Goal: Information Seeking & Learning: Learn about a topic

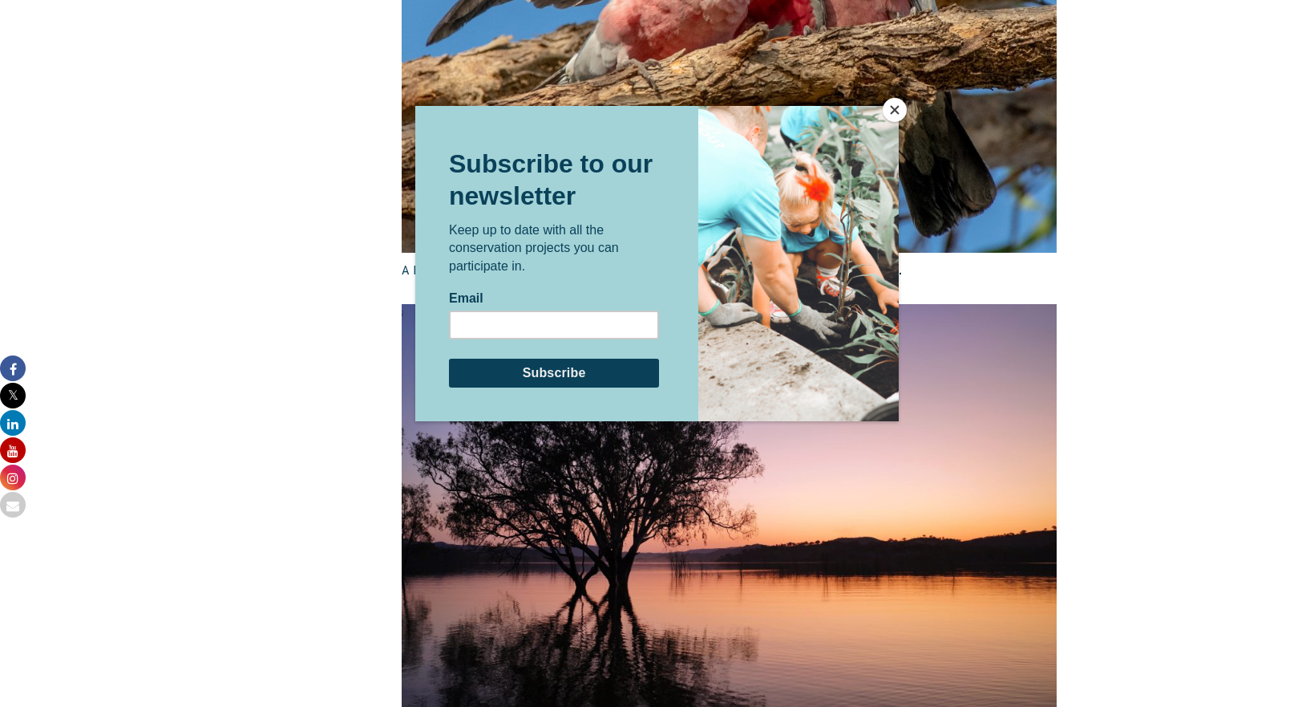
scroll to position [2791, 0]
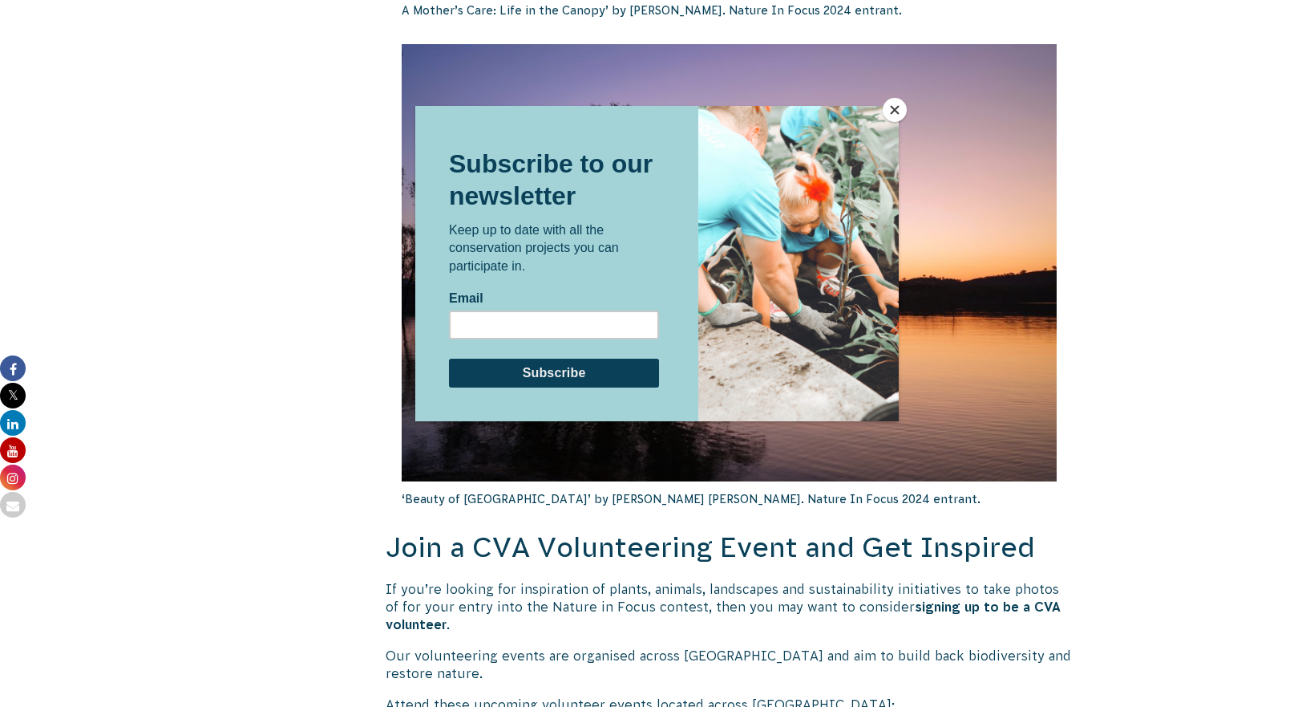
click at [896, 115] on button "Close" at bounding box center [895, 110] width 24 height 24
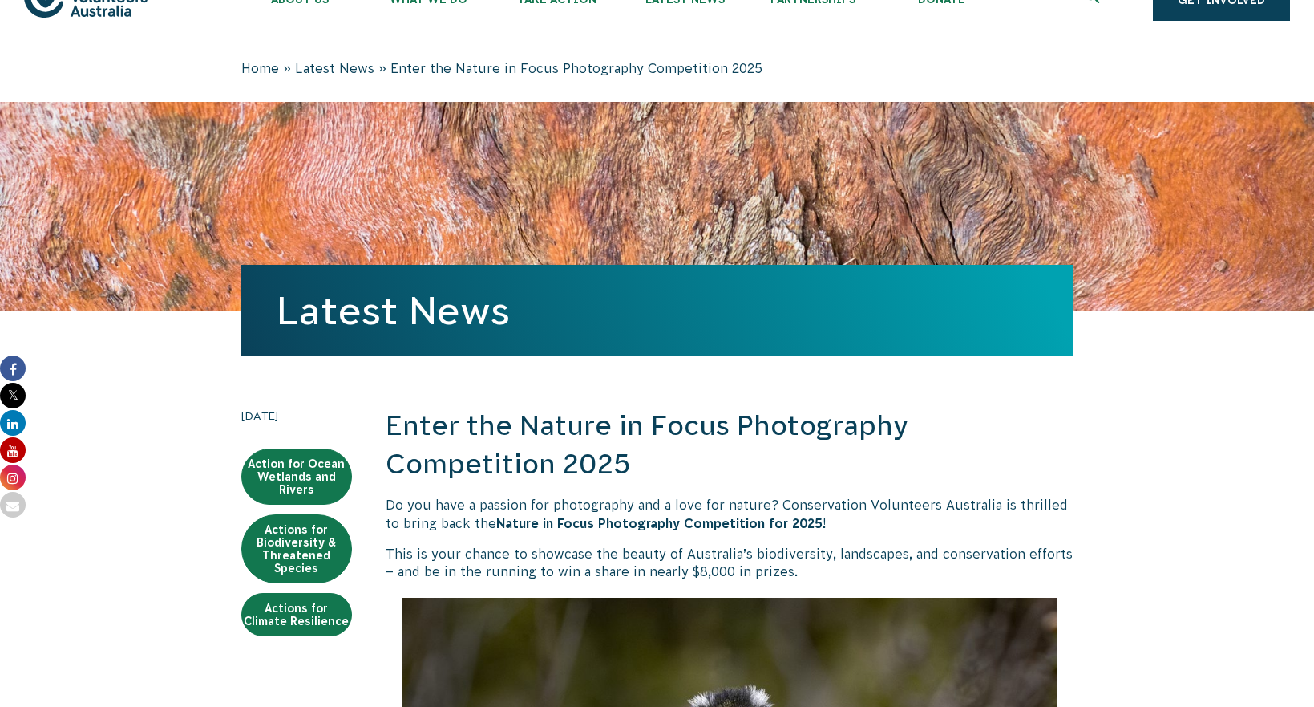
scroll to position [0, 0]
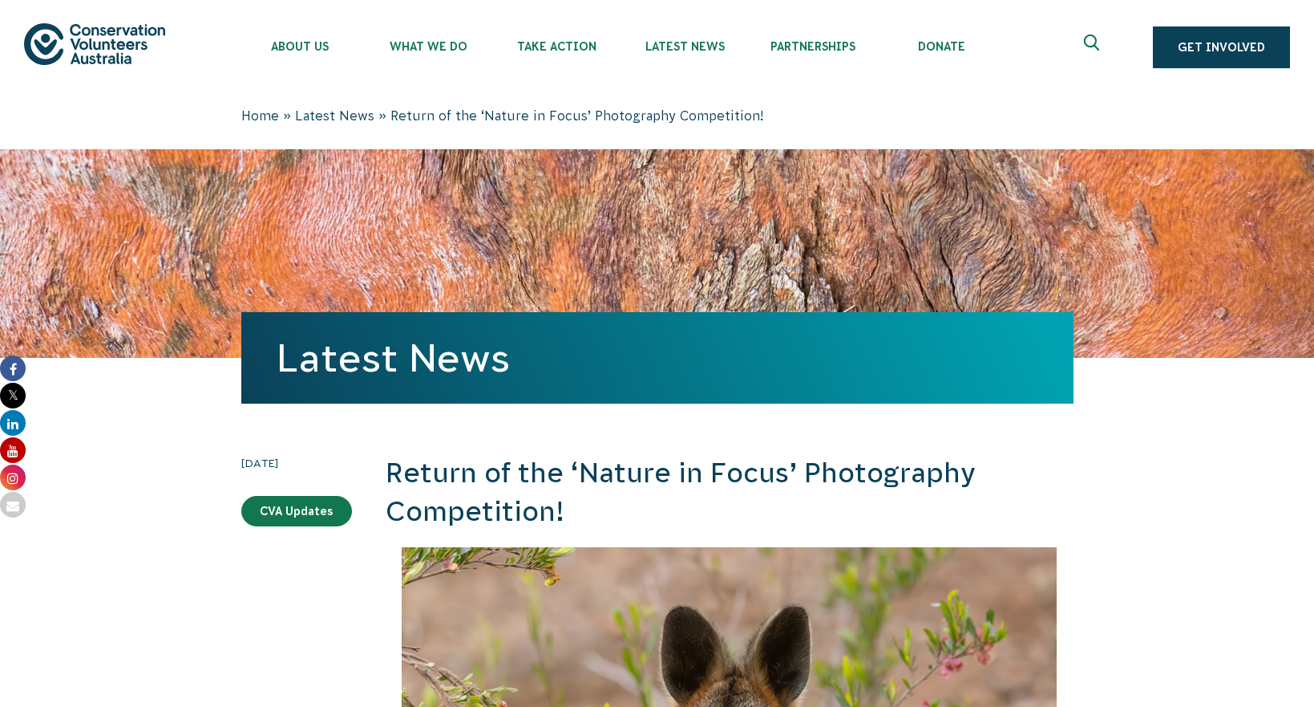
click at [1085, 48] on button at bounding box center [1094, 47] width 38 height 38
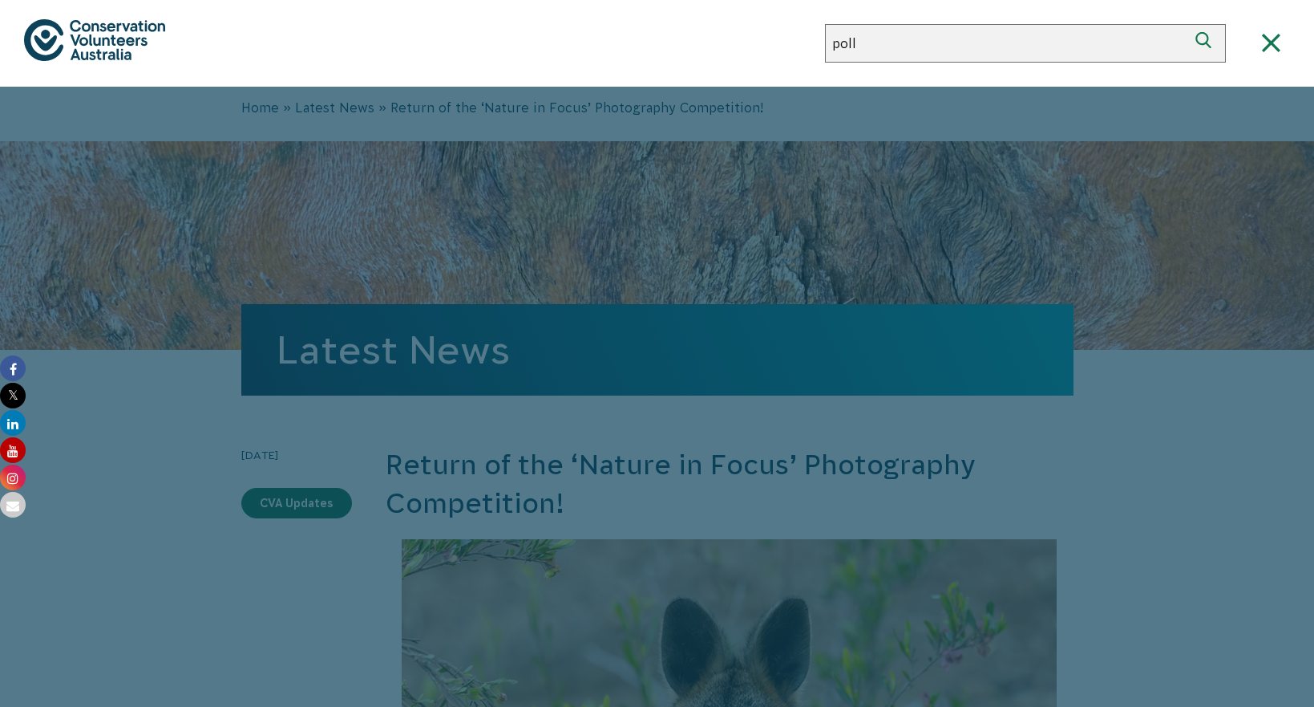
type input "poll"
click at [1188, 24] on button "Search" at bounding box center [1207, 43] width 38 height 38
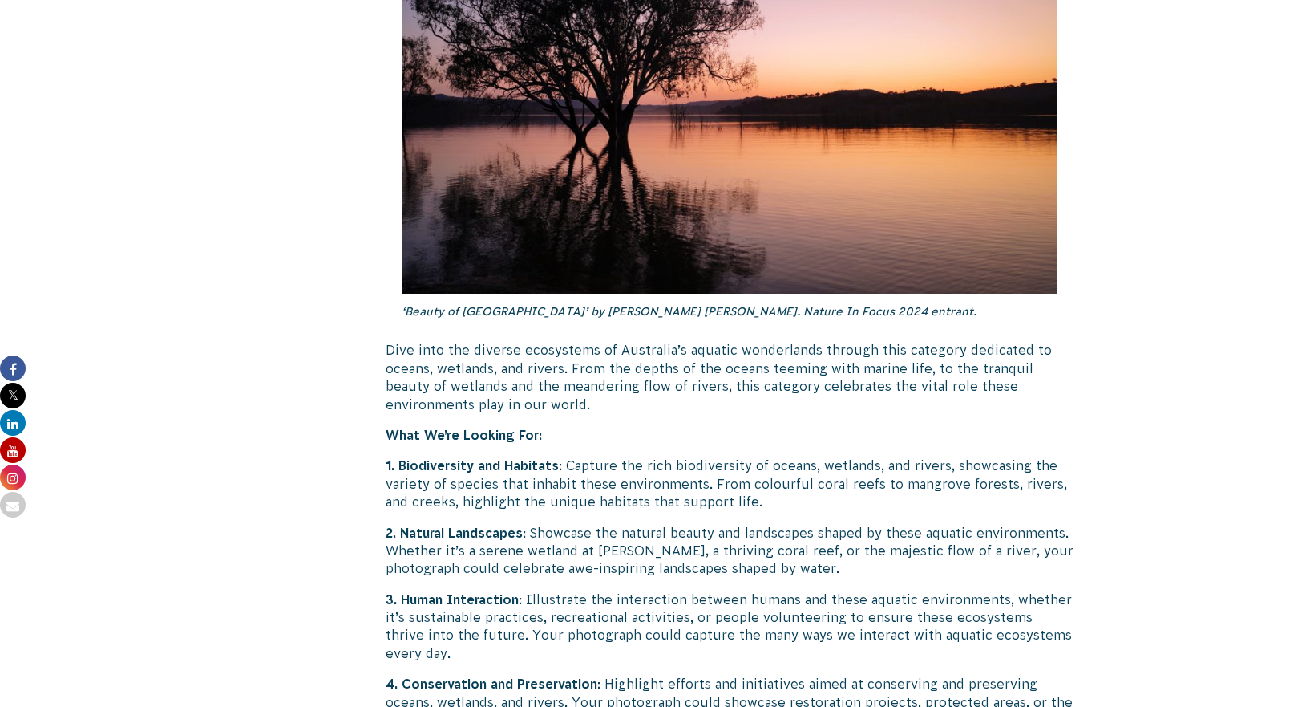
scroll to position [2887, 0]
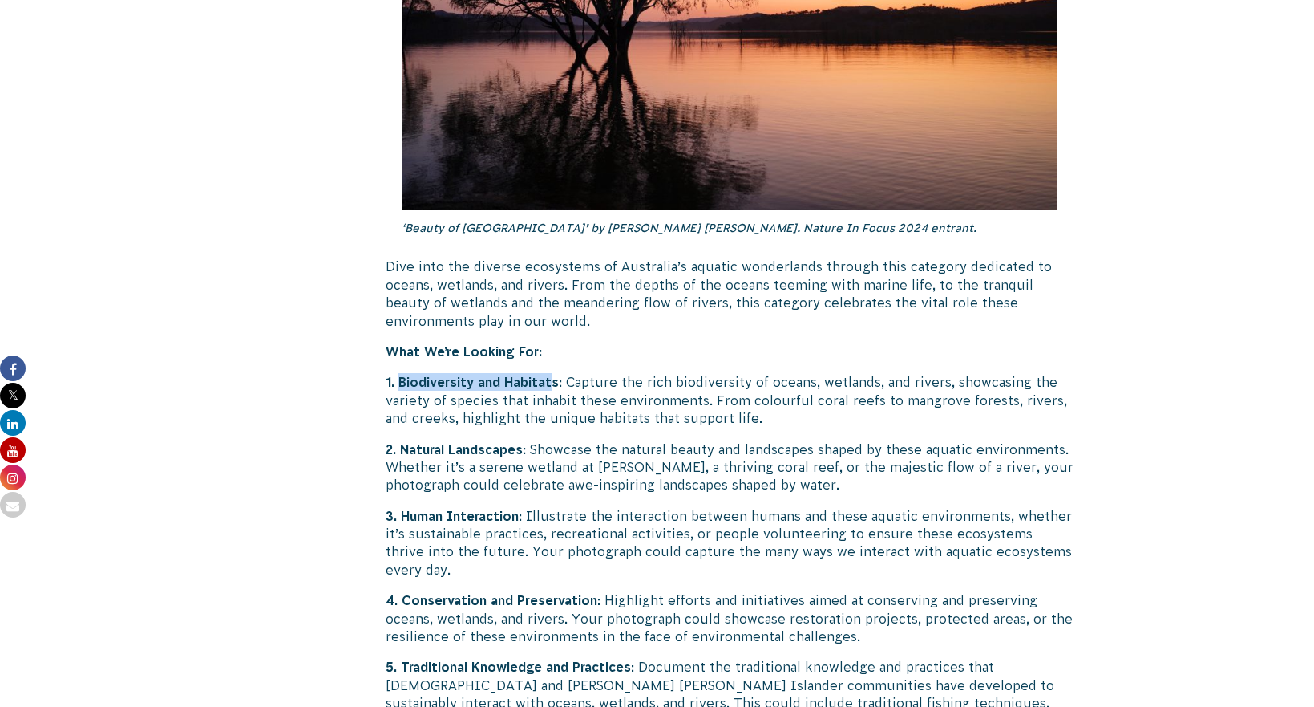
drag, startPoint x: 400, startPoint y: 369, endPoint x: 557, endPoint y: 358, distance: 156.7
click at [557, 375] on strong "1. Biodiversity and Habitats" at bounding box center [472, 382] width 173 height 14
click at [685, 398] on p "1. Biodiversity and Habitats : Capture the rich biodiversity of oceans, wetland…" at bounding box center [730, 400] width 688 height 54
drag, startPoint x: 571, startPoint y: 366, endPoint x: 758, endPoint y: 370, distance: 186.9
click at [758, 373] on p "1. Biodiversity and Habitats : Capture the rich biodiversity of oceans, wetland…" at bounding box center [730, 400] width 688 height 54
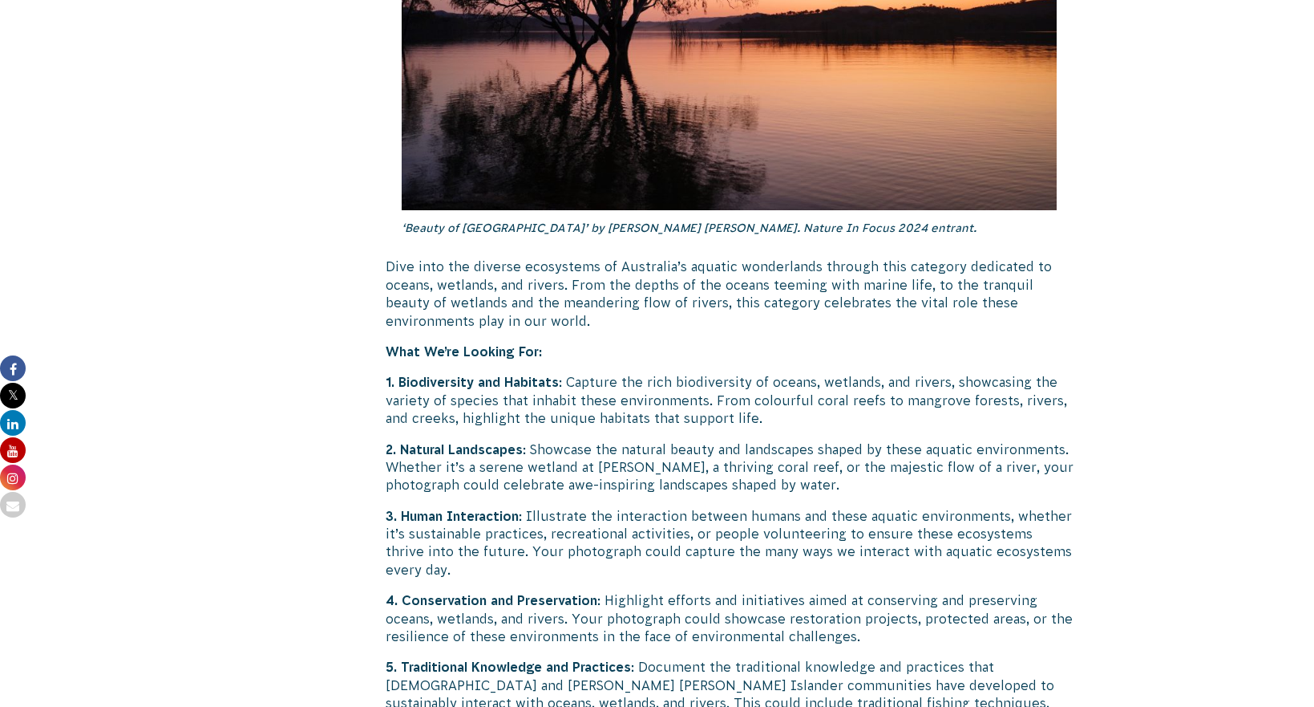
click at [825, 453] on p "2. Natural Landscapes : Showcase the natural beauty and landscapes shaped by th…" at bounding box center [730, 467] width 688 height 54
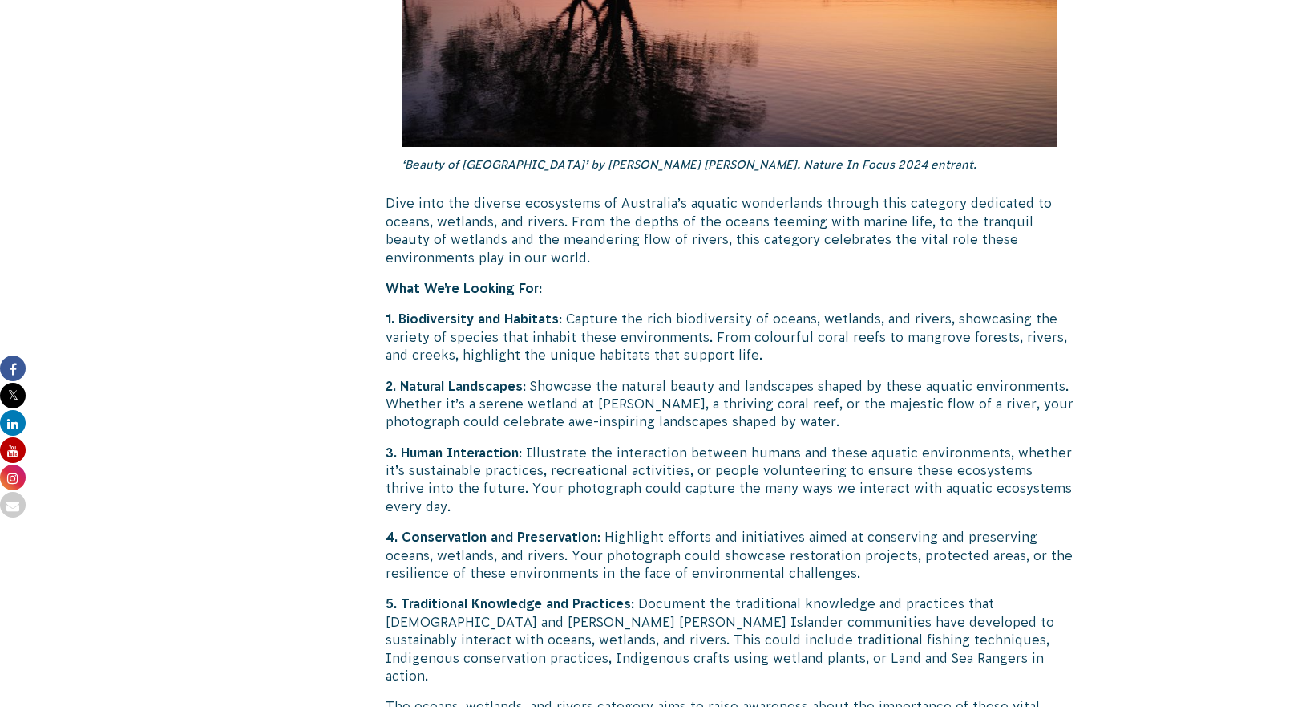
scroll to position [2983, 0]
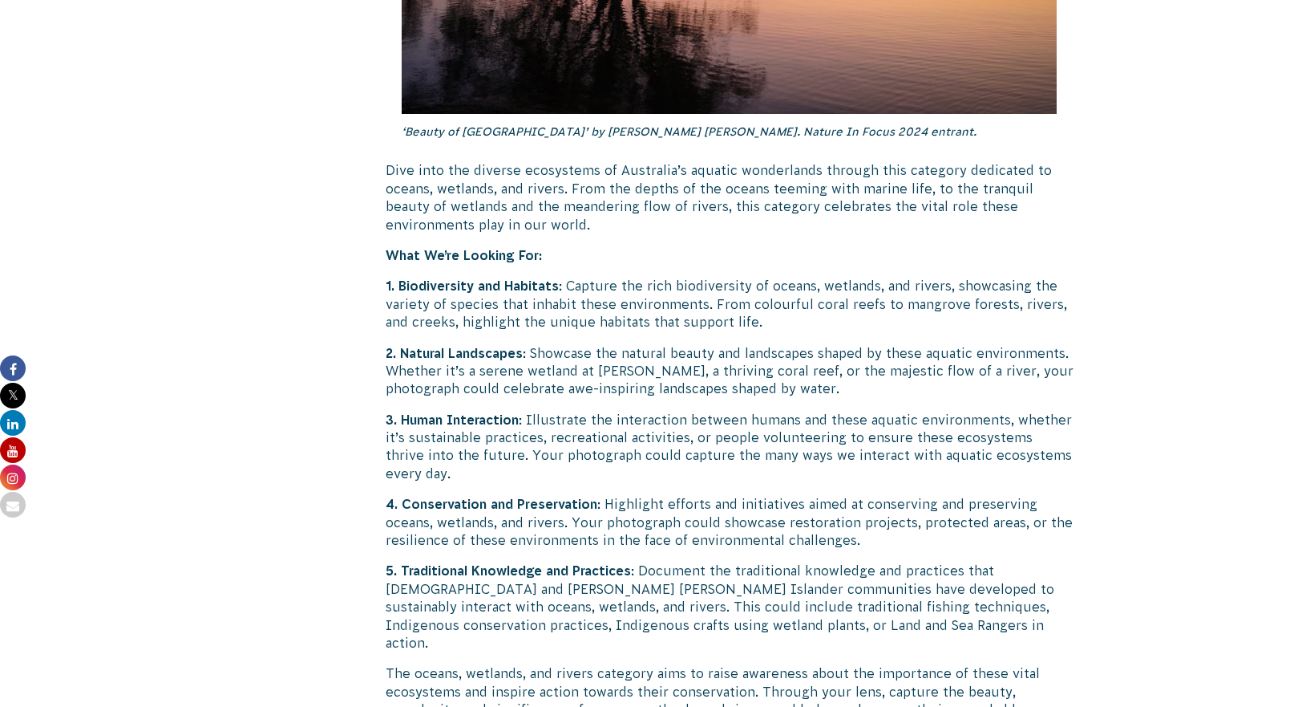
click at [537, 344] on p "2. Natural Landscapes : Showcase the natural beauty and landscapes shaped by th…" at bounding box center [730, 371] width 688 height 54
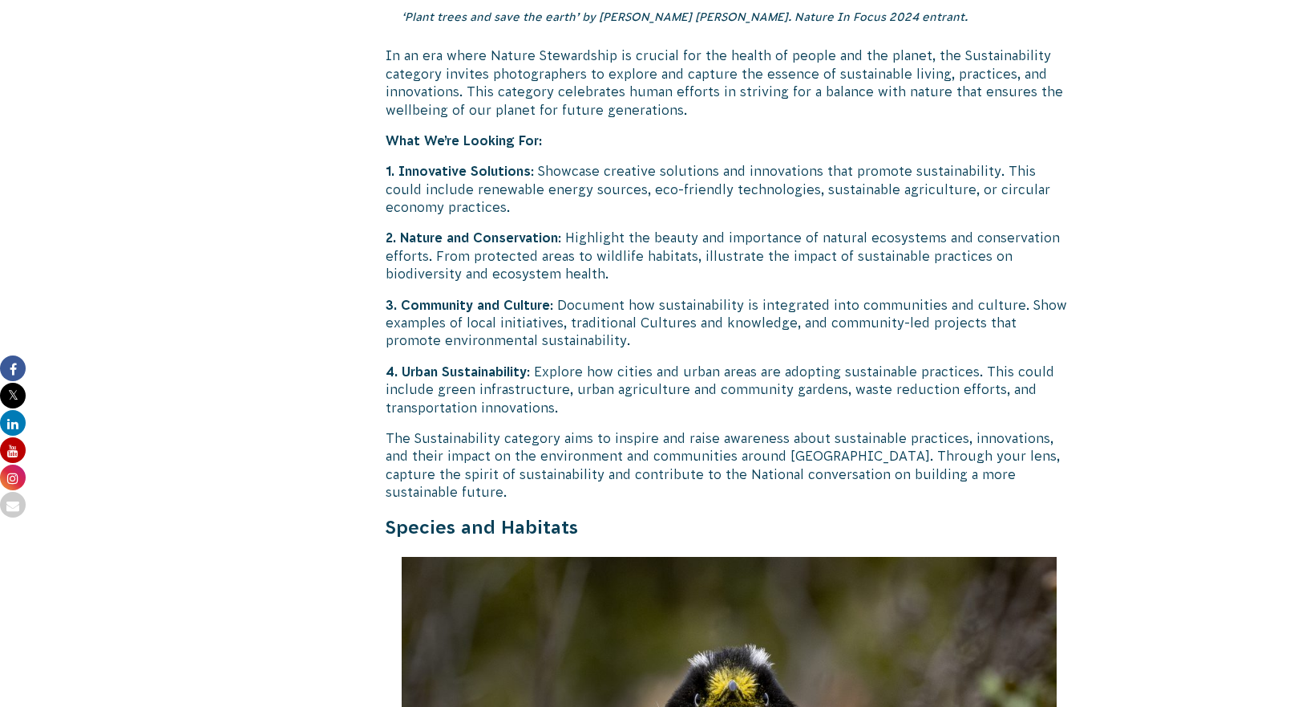
scroll to position [4234, 0]
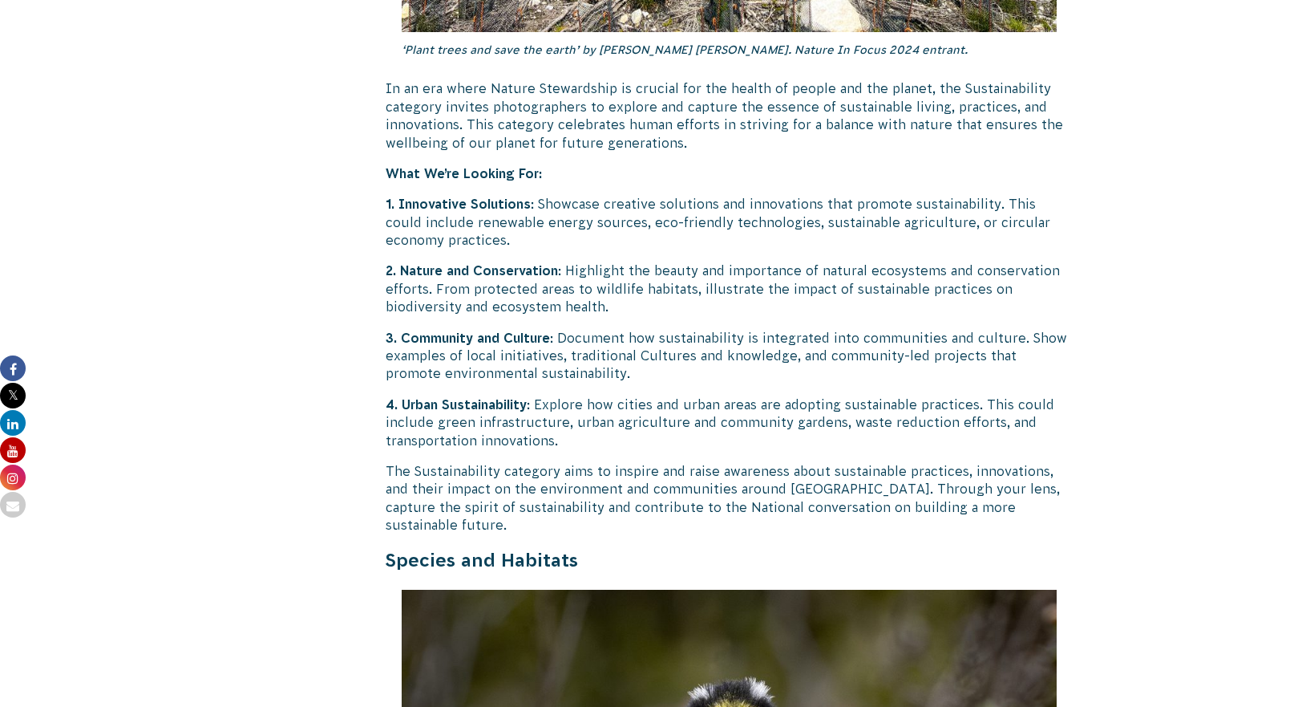
click at [442, 261] on p "2. Nature and Conservation : Highlight the beauty and importance of natural eco…" at bounding box center [730, 288] width 688 height 54
drag, startPoint x: 443, startPoint y: 245, endPoint x: 509, endPoint y: 245, distance: 65.8
click at [509, 261] on p "2. Nature and Conservation : Highlight the beauty and importance of natural eco…" at bounding box center [730, 288] width 688 height 54
click at [577, 289] on div "Return of the ‘Nature in Focus’ Photography Competition! ‘Plenty Gorge Wallaby’…" at bounding box center [730, 197] width 688 height 7955
click at [549, 195] on p "1. Innovative Solutions : Showcase creative solutions and innovations that prom…" at bounding box center [730, 222] width 688 height 54
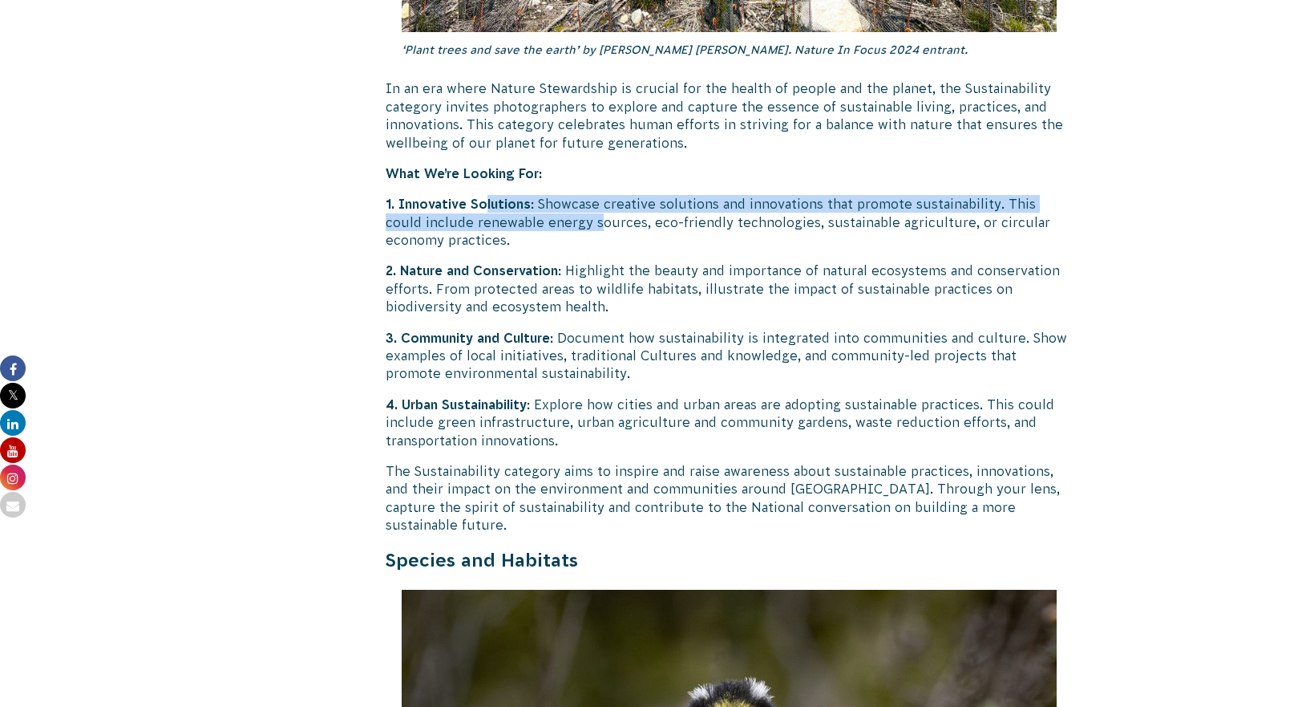
drag, startPoint x: 484, startPoint y: 175, endPoint x: 556, endPoint y: 180, distance: 72.4
click at [556, 195] on p "1. Innovative Solutions : Showcase creative solutions and innovations that prom…" at bounding box center [730, 222] width 688 height 54
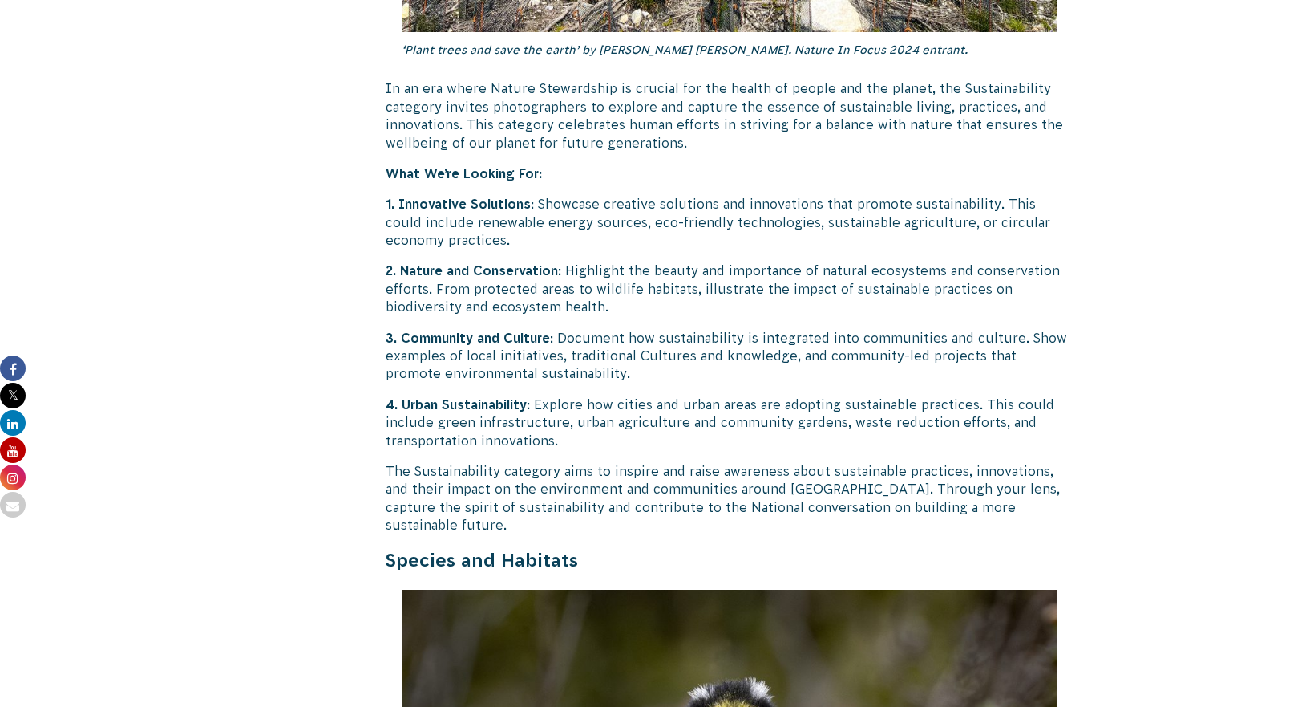
click at [601, 261] on p "2. Nature and Conservation : Highlight the beauty and importance of natural eco…" at bounding box center [730, 288] width 688 height 54
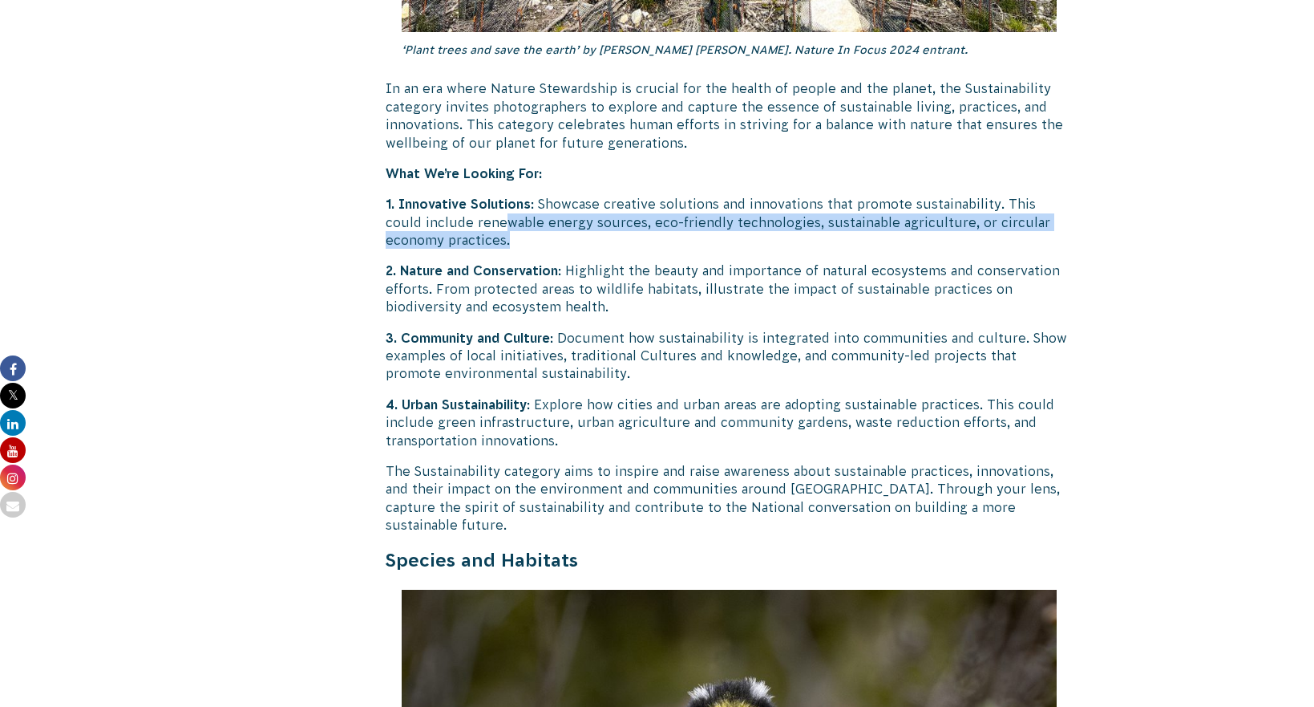
drag, startPoint x: 460, startPoint y: 177, endPoint x: 557, endPoint y: 196, distance: 98.0
click at [557, 196] on p "1. Innovative Solutions : Showcase creative solutions and innovations that prom…" at bounding box center [730, 222] width 688 height 54
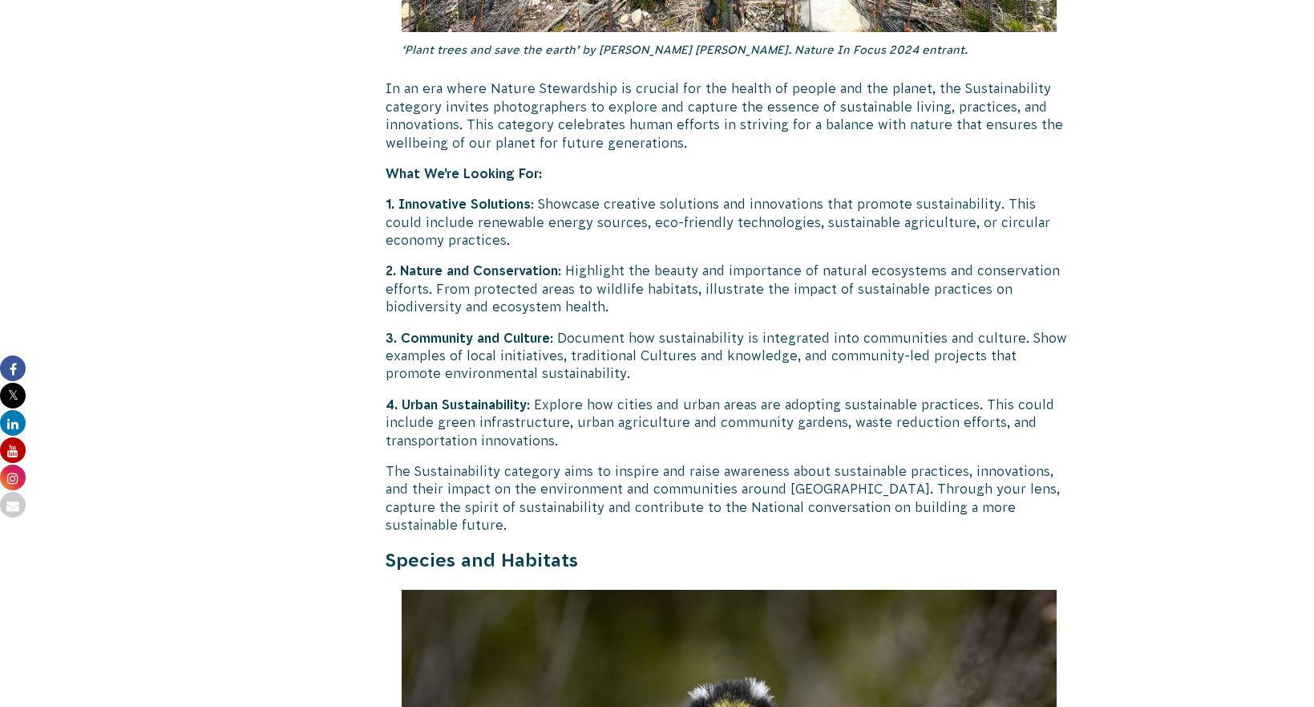
click at [580, 265] on p "2. Nature and Conservation : Highlight the beauty and importance of natural eco…" at bounding box center [730, 288] width 688 height 54
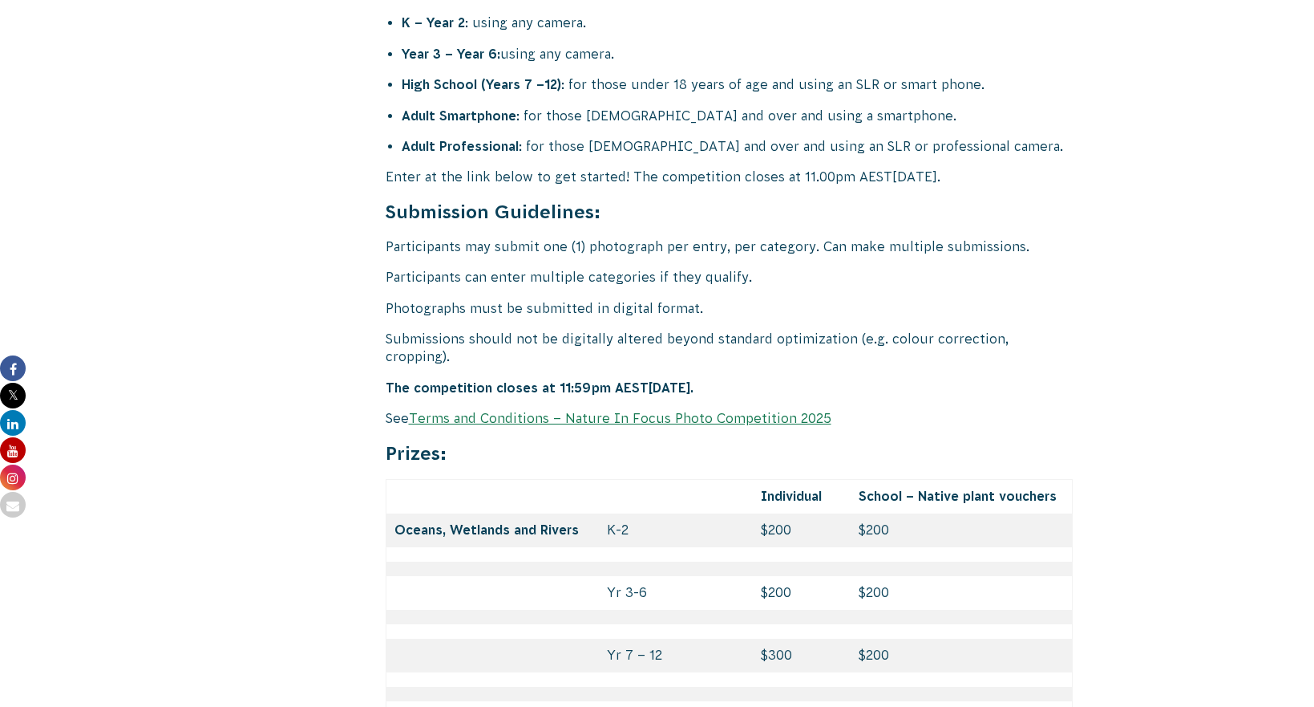
scroll to position [6544, 0]
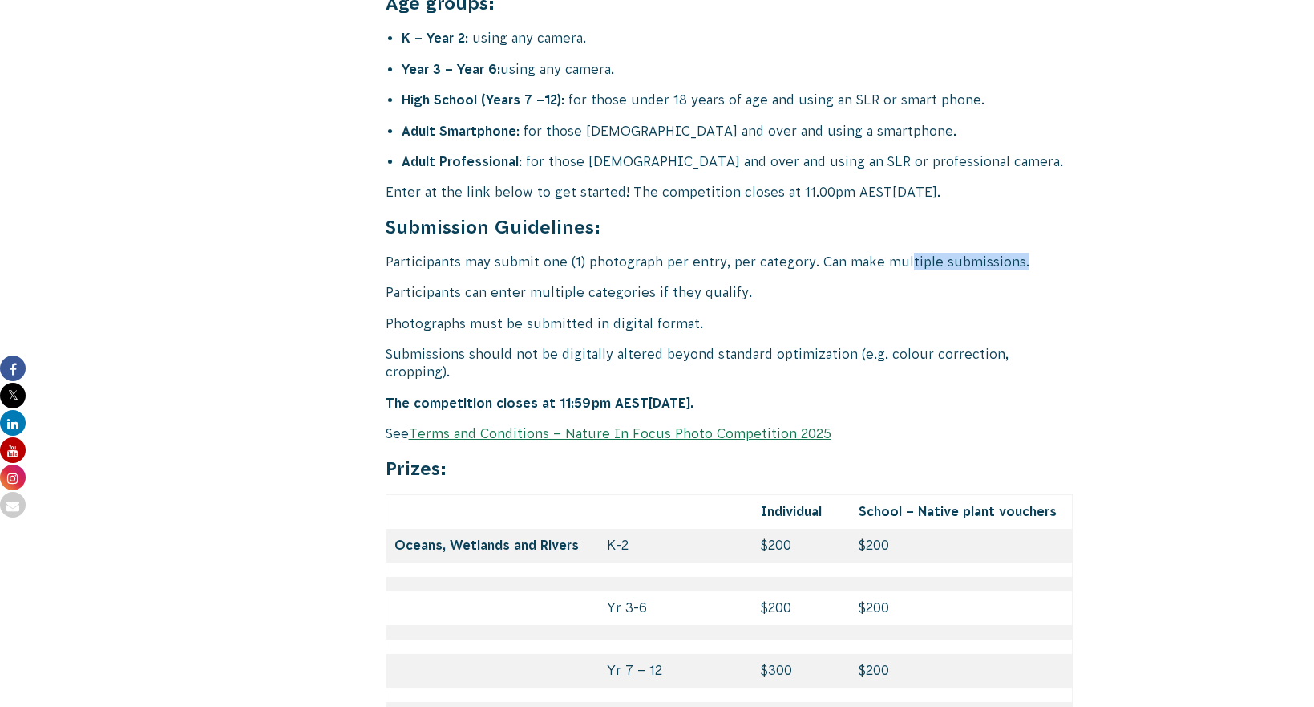
drag, startPoint x: 907, startPoint y: 213, endPoint x: 1091, endPoint y: 204, distance: 183.9
drag, startPoint x: 1040, startPoint y: 208, endPoint x: 820, endPoint y: 205, distance: 219.7
click at [820, 253] on p "Participants may submit one (1) photograph per entry, per category. Can make mu…" at bounding box center [730, 262] width 688 height 18
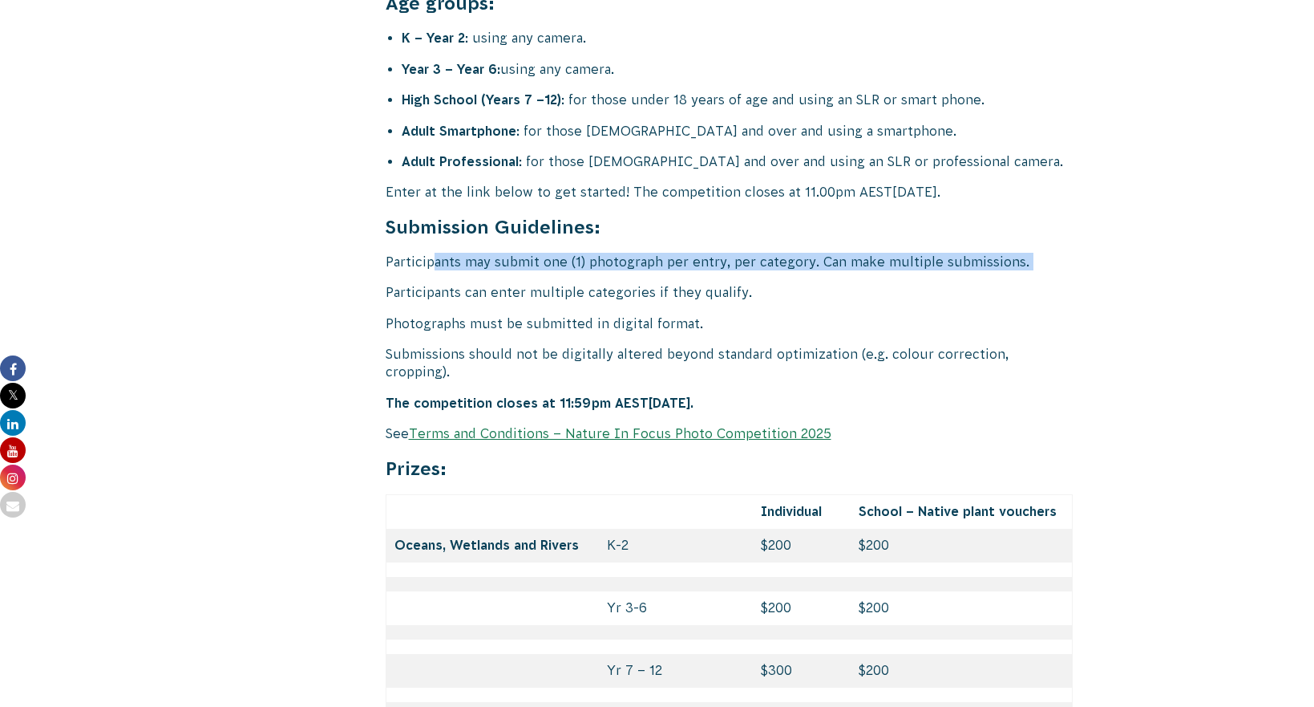
drag, startPoint x: 431, startPoint y: 210, endPoint x: 808, endPoint y: 217, distance: 377.0
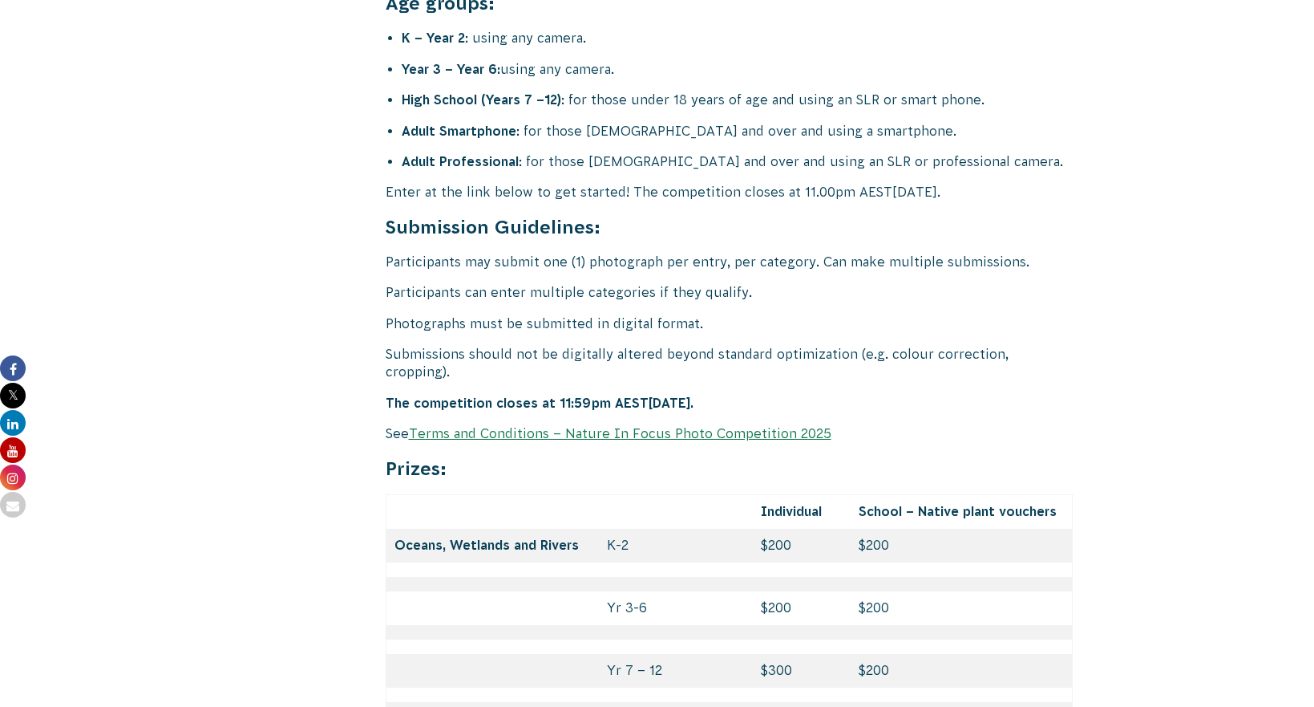
click at [939, 253] on p "Participants may submit one (1) photograph per entry, per category. Can make mu…" at bounding box center [730, 262] width 688 height 18
drag, startPoint x: 503, startPoint y: 246, endPoint x: 557, endPoint y: 245, distance: 53.8
click at [557, 283] on p "Participants can enter multiple categories if they qualify." at bounding box center [730, 292] width 688 height 18
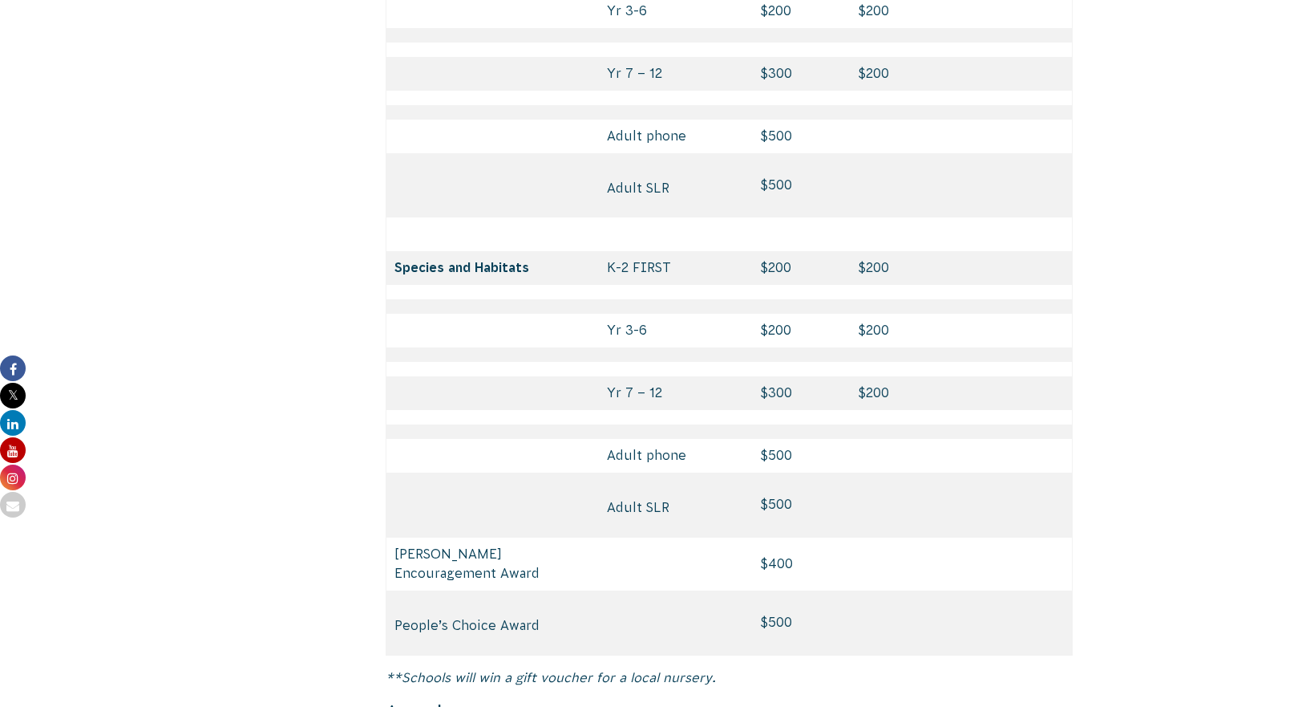
scroll to position [7506, 0]
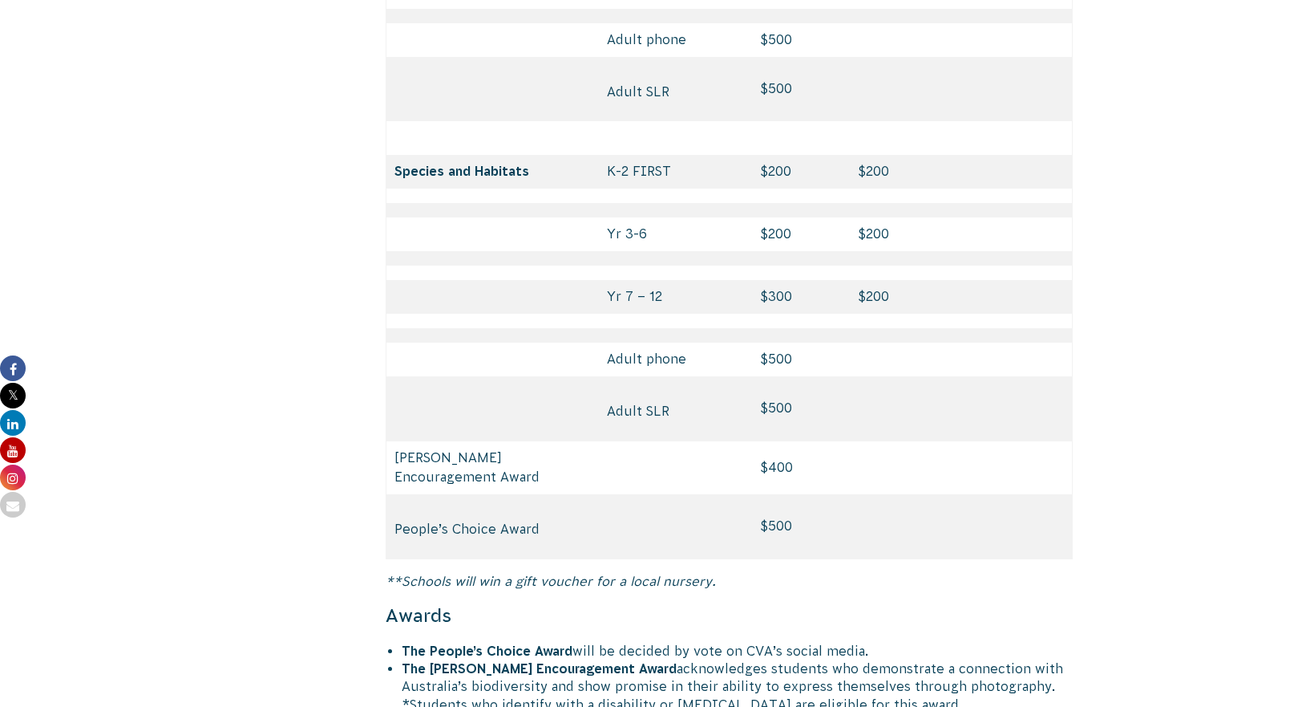
click at [786, 441] on td "$400" at bounding box center [802, 467] width 98 height 53
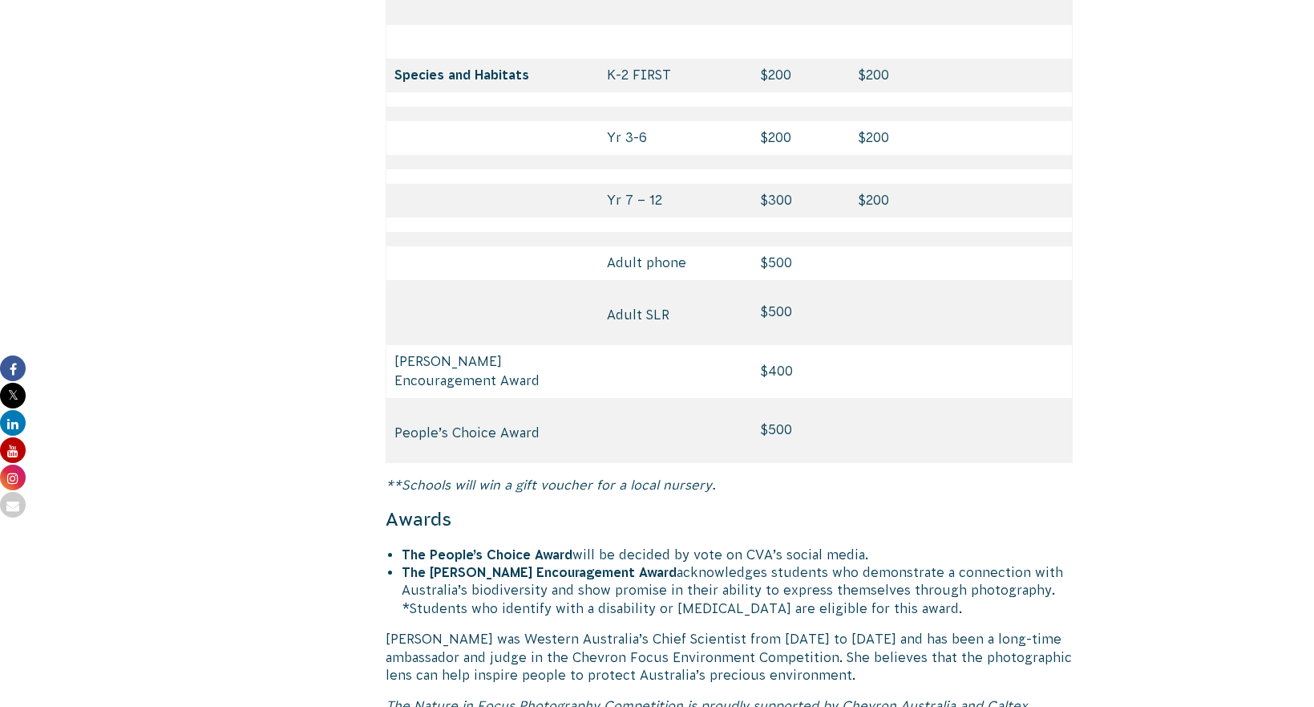
click at [782, 398] on td "$500" at bounding box center [802, 430] width 98 height 65
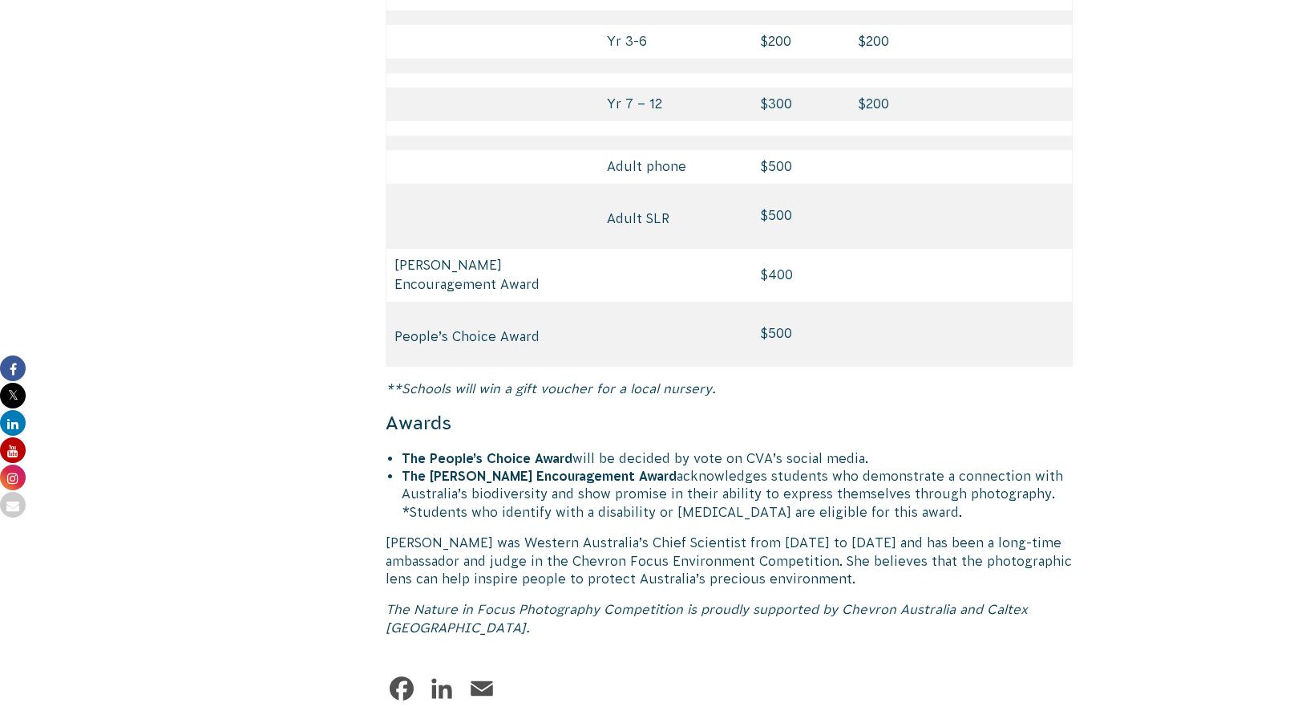
scroll to position [7795, 0]
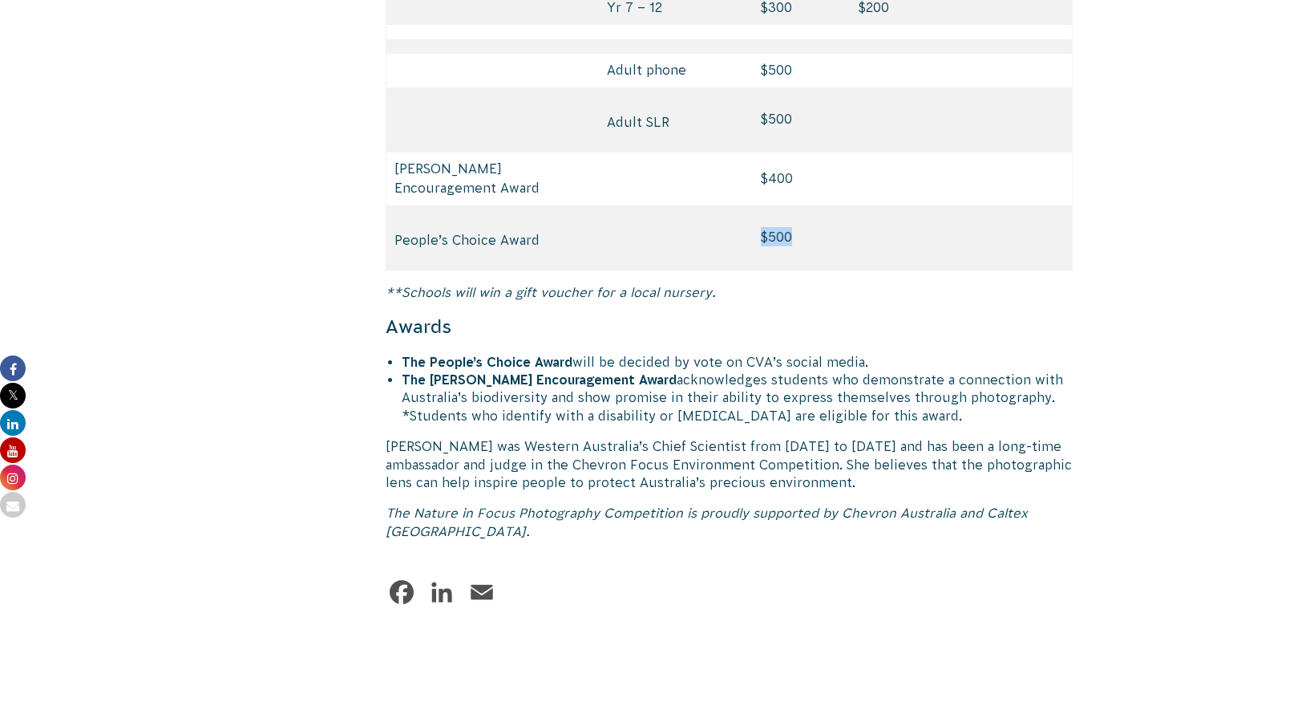
drag, startPoint x: 797, startPoint y: 172, endPoint x: 682, endPoint y: 168, distance: 114.8
click at [682, 205] on tr "People’s Choice Award $500" at bounding box center [729, 237] width 687 height 65
click at [746, 371] on li "The Lyn Beazley Encouragement Award acknowledges students who demonstrate a con…" at bounding box center [738, 398] width 672 height 54
click at [775, 353] on li "The People’s Choice Award will be decided by vote on CVA’s social media." at bounding box center [738, 362] width 672 height 18
click at [832, 353] on li "The People’s Choice Award will be decided by vote on CVA’s social media." at bounding box center [738, 362] width 672 height 18
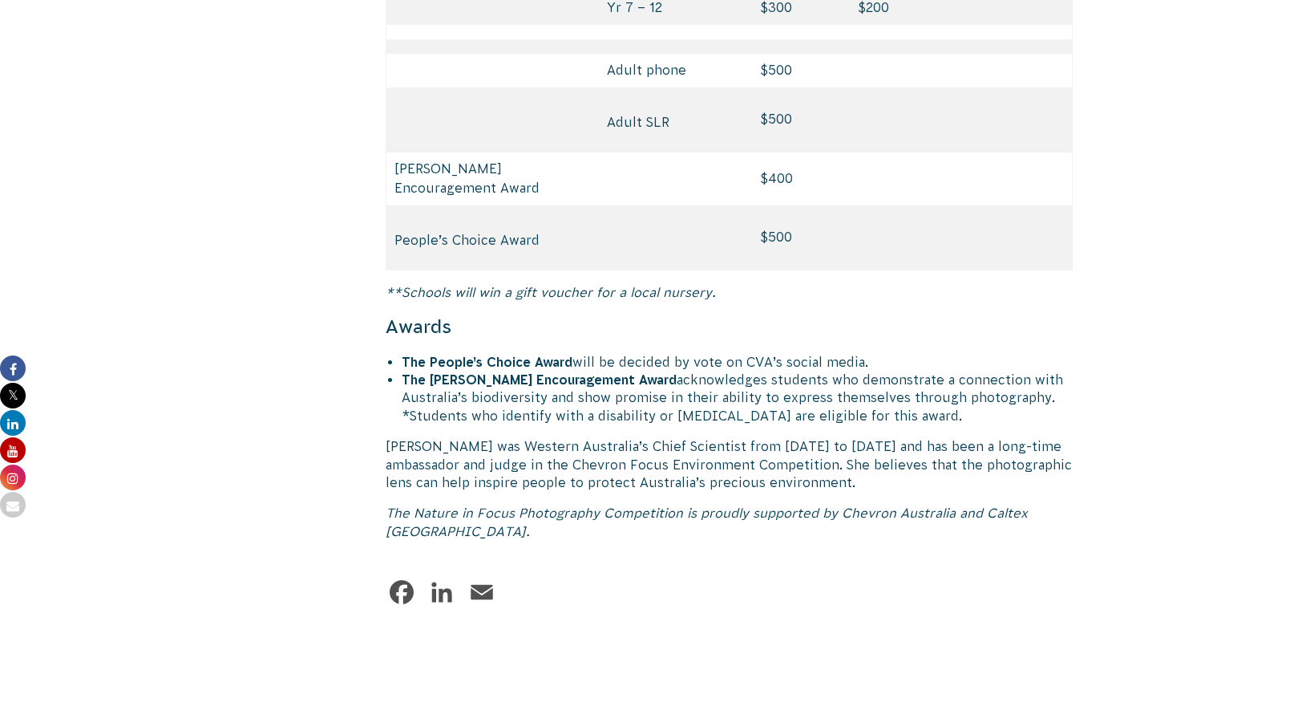
click at [622, 372] on strong "The Lyn Beazley Encouragement Award" at bounding box center [539, 379] width 275 height 14
click at [616, 371] on li "The Lyn Beazley Encouragement Award acknowledges students who demonstrate a con…" at bounding box center [738, 398] width 672 height 54
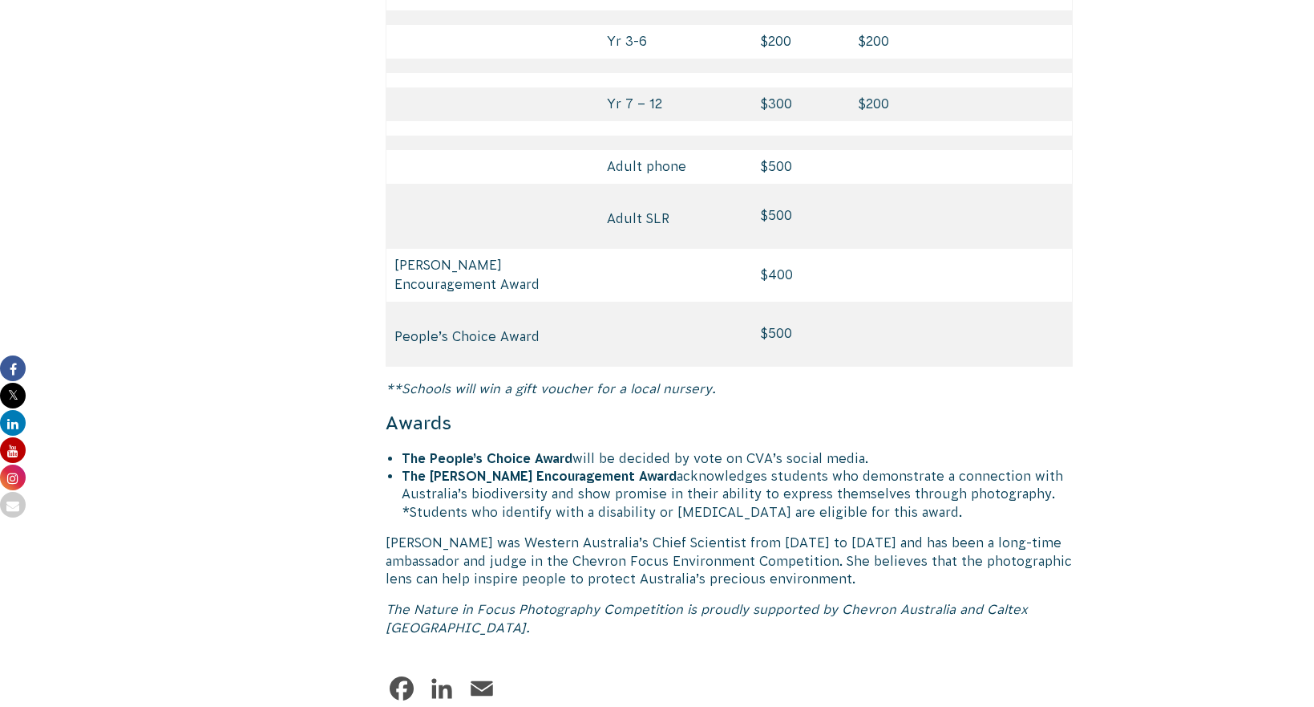
click at [796, 467] on li "The Lyn Beazley Encouragement Award acknowledges students who demonstrate a con…" at bounding box center [738, 494] width 672 height 54
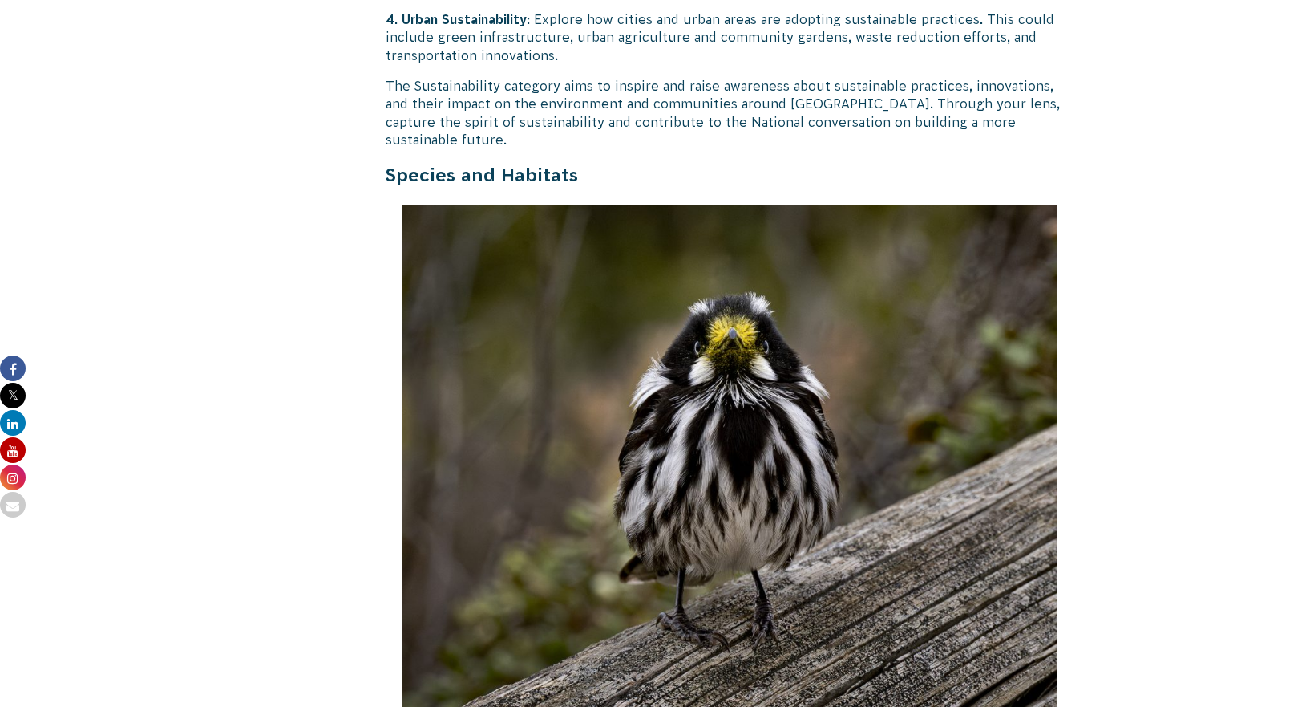
scroll to position [0, 0]
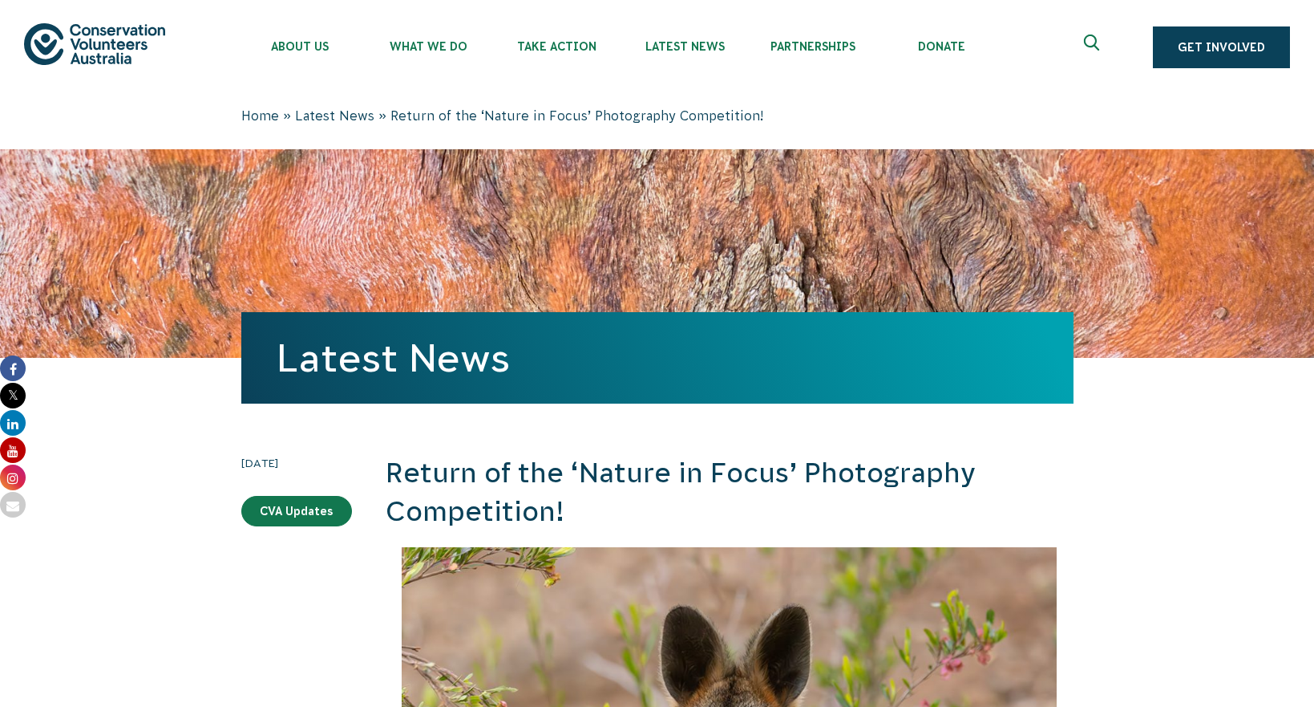
drag, startPoint x: 142, startPoint y: 65, endPoint x: 86, endPoint y: 30, distance: 65.9
click at [51, 22] on div "About Us Our Priorities Reconciliation Impact Our Board Our People Careers CVA …" at bounding box center [657, 47] width 1266 height 95
click at [64, 29] on img at bounding box center [94, 43] width 141 height 41
